Goal: Check status: Check status

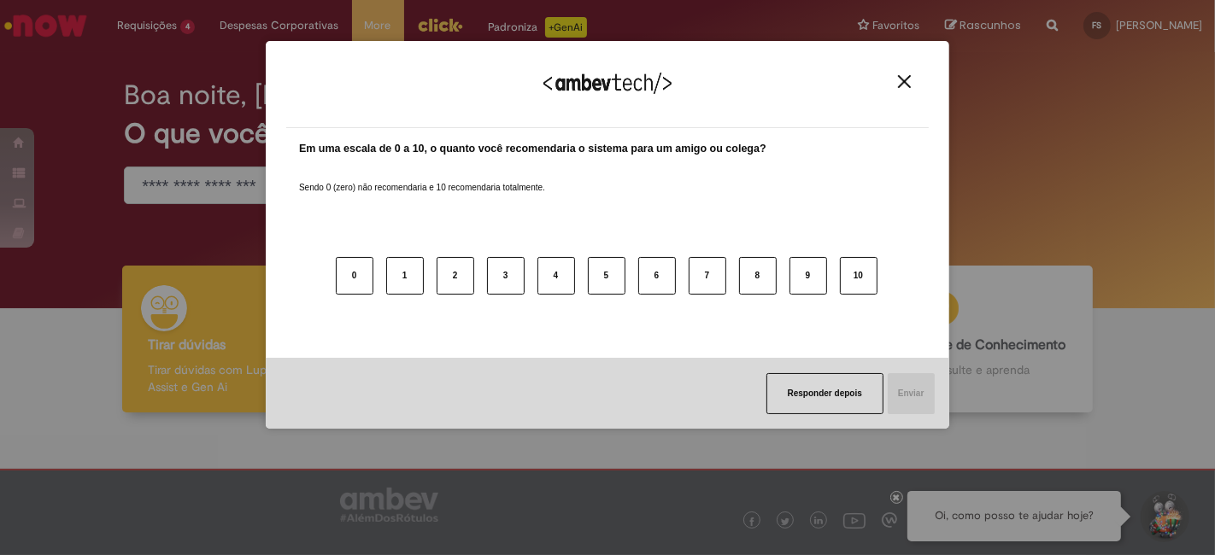
click at [906, 85] on img "Close" at bounding box center [904, 81] width 13 height 13
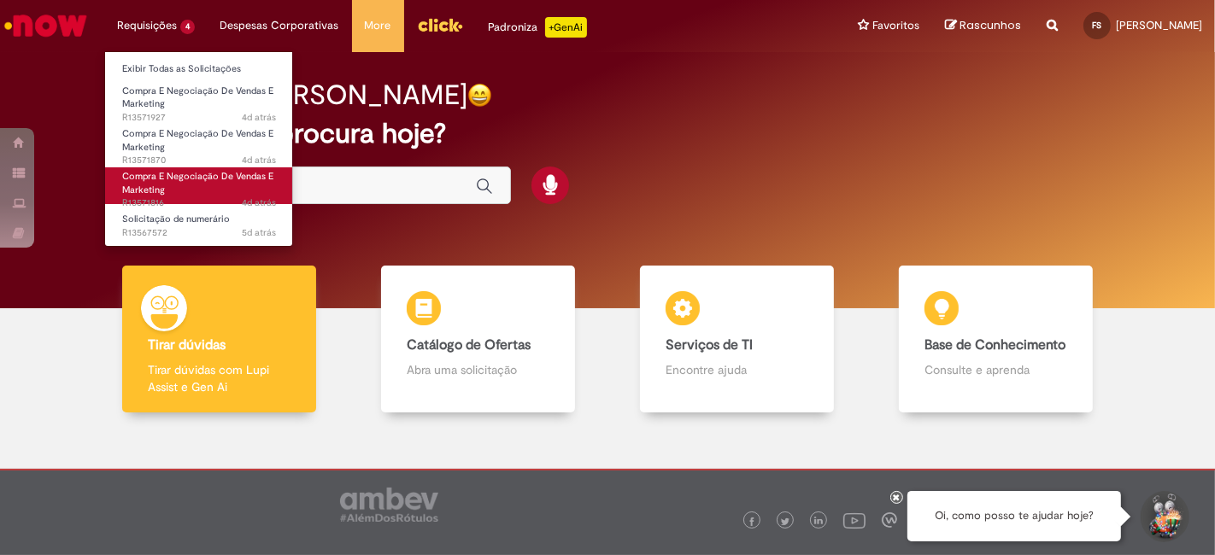
click at [178, 183] on link "Compra E Negociação De Vendas E Marketing 4d atrás 4 dias atrás R13571816" at bounding box center [199, 185] width 188 height 37
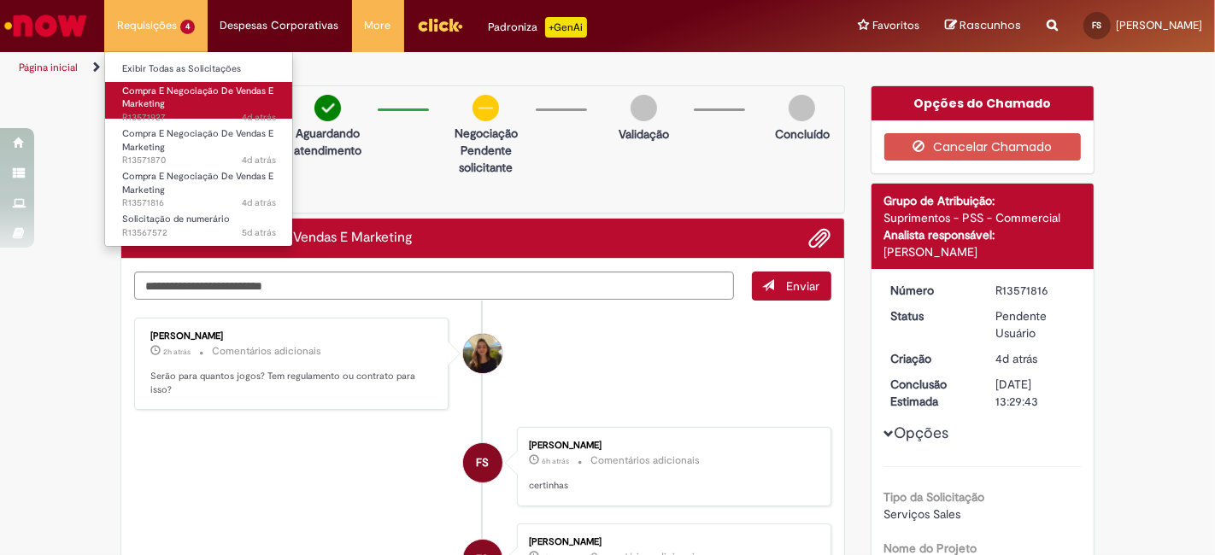
click at [158, 101] on span "Compra E Negociação De Vendas E Marketing" at bounding box center [197, 98] width 151 height 26
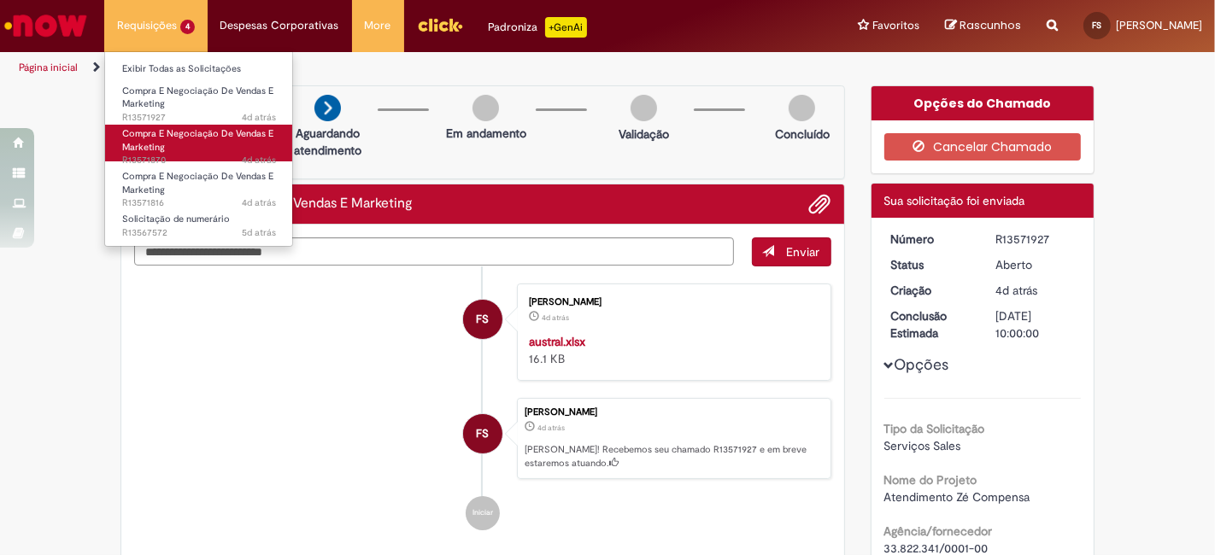
click at [171, 140] on link "Compra E Negociação De Vendas E Marketing 4d atrás 4 dias atrás R13571870" at bounding box center [199, 143] width 188 height 37
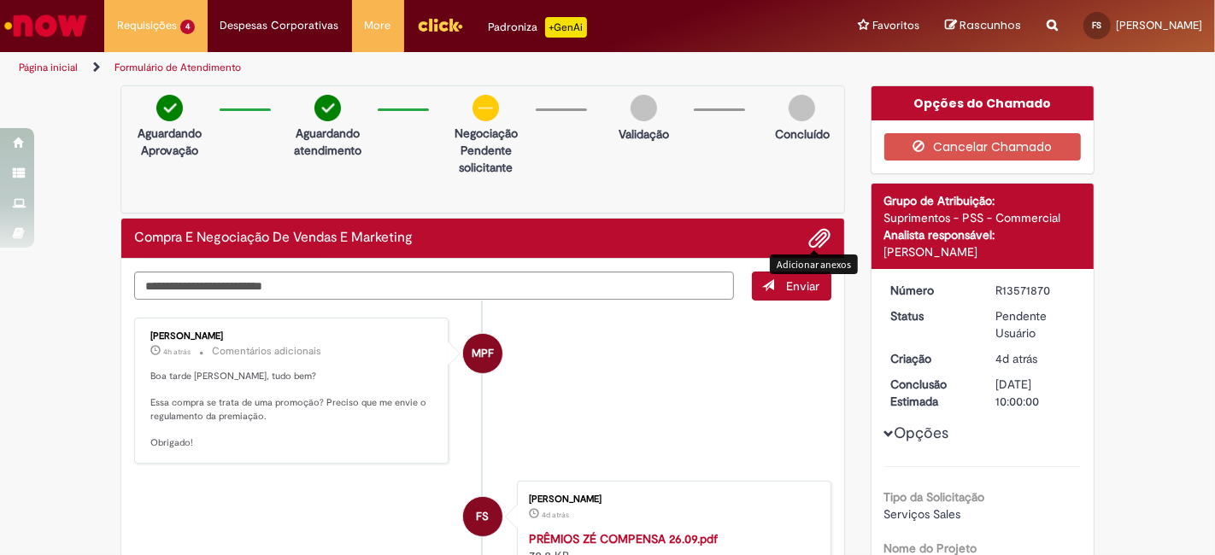
click at [814, 238] on span "Adicionar anexos" at bounding box center [820, 239] width 21 height 21
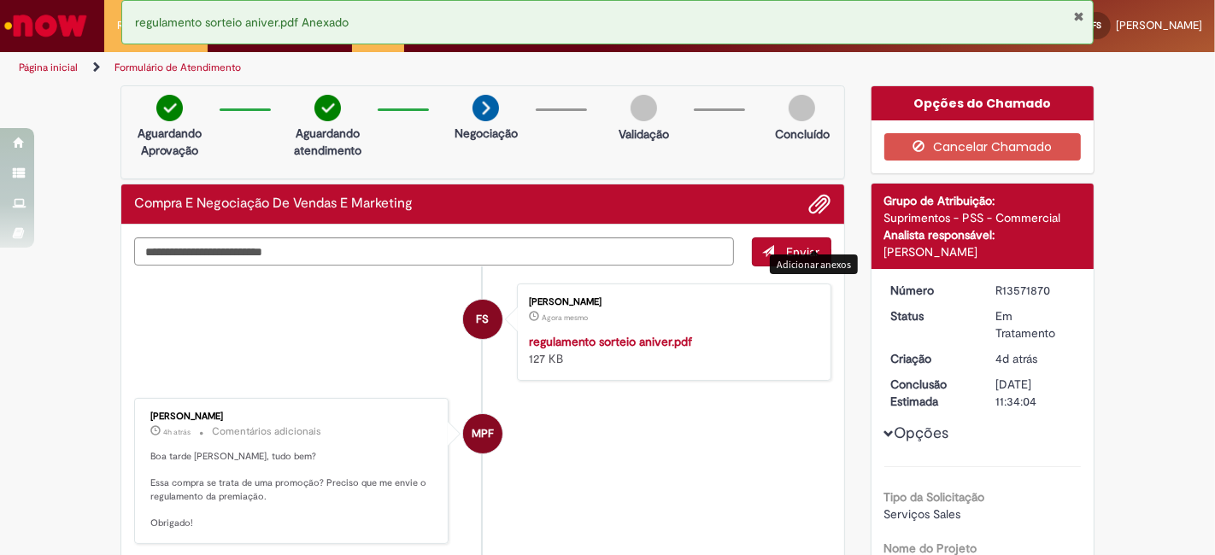
click at [1086, 15] on div "regulamento sorteio aniver.pdf Anexado" at bounding box center [607, 22] width 972 height 44
click at [1078, 14] on button "Fechar Notificação" at bounding box center [1078, 16] width 11 height 14
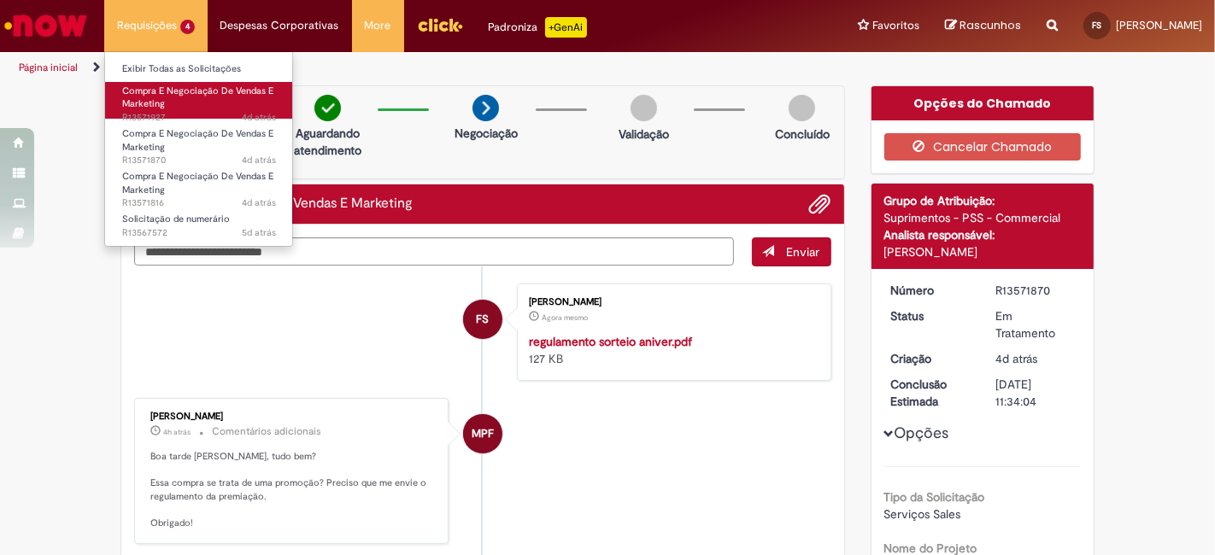
click at [207, 111] on span "4d atrás 4 dias atrás R13571927" at bounding box center [199, 118] width 154 height 14
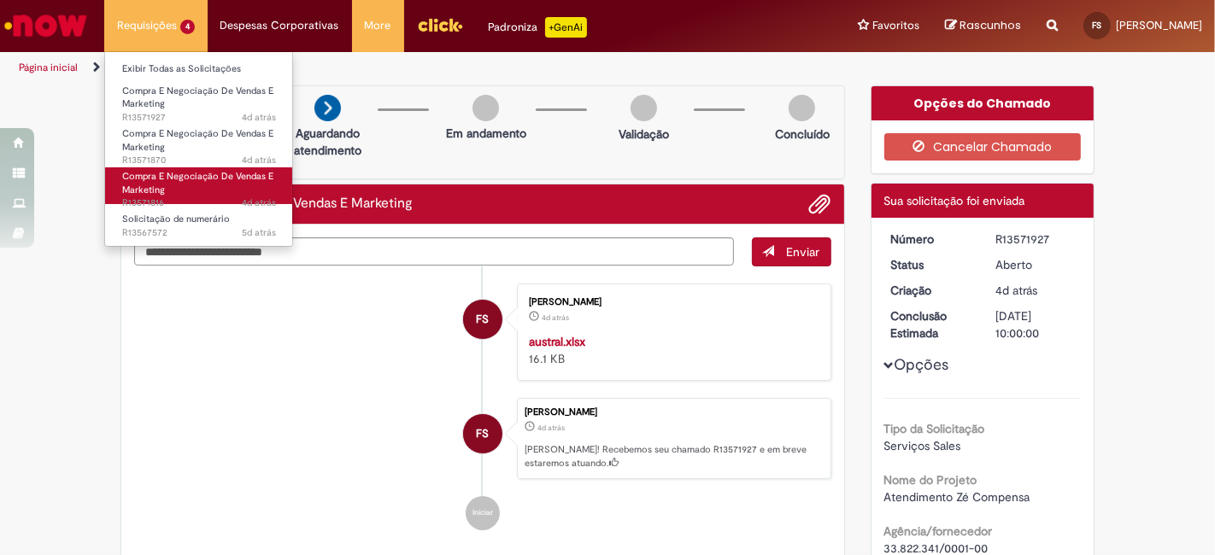
click at [188, 173] on span "Compra E Negociação De Vendas E Marketing" at bounding box center [197, 183] width 151 height 26
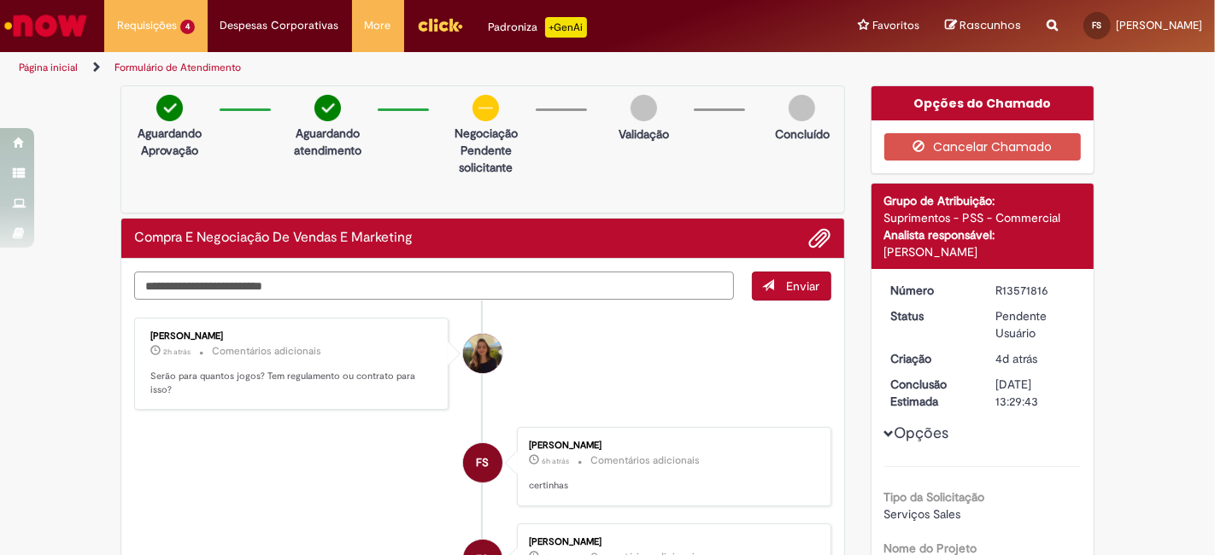
click at [335, 282] on textarea "Digite sua mensagem aqui..." at bounding box center [434, 286] width 600 height 28
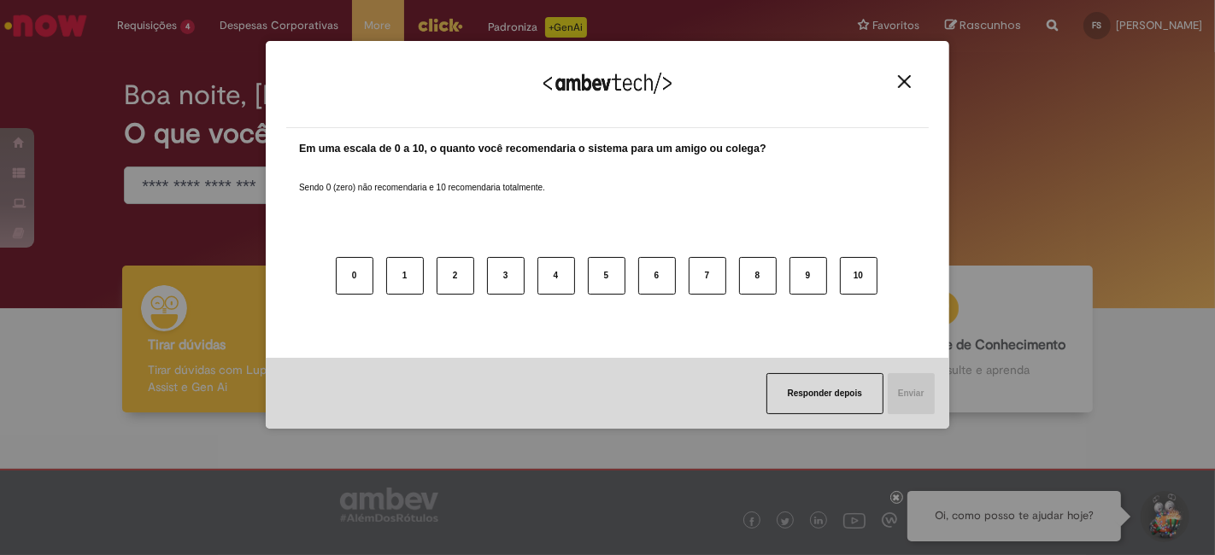
click at [905, 85] on img "Close" at bounding box center [904, 81] width 13 height 13
